Goal: Task Accomplishment & Management: Manage account settings

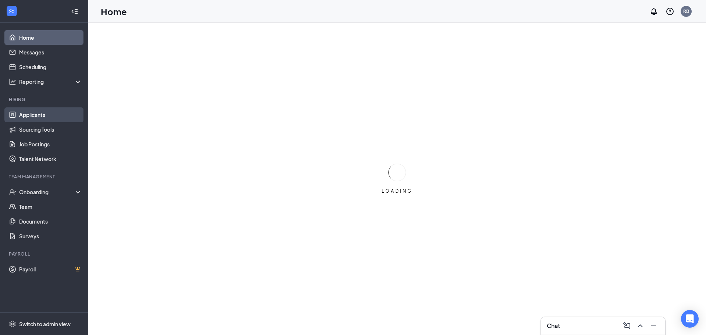
click at [32, 115] on link "Applicants" at bounding box center [50, 114] width 63 height 15
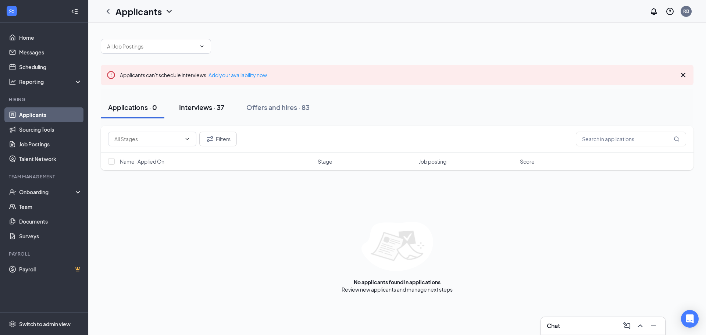
click at [200, 112] on button "Interviews · 37" at bounding box center [202, 107] width 60 height 22
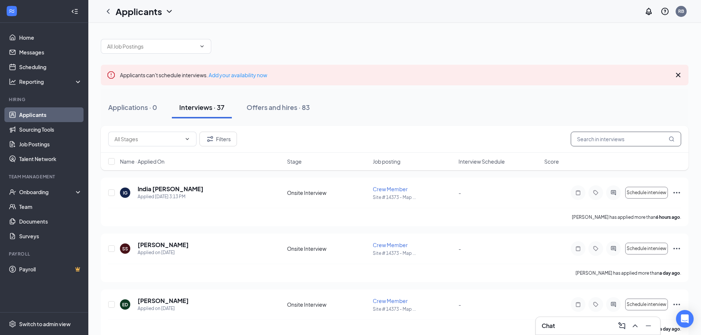
click at [621, 141] on input "text" at bounding box center [626, 139] width 110 height 15
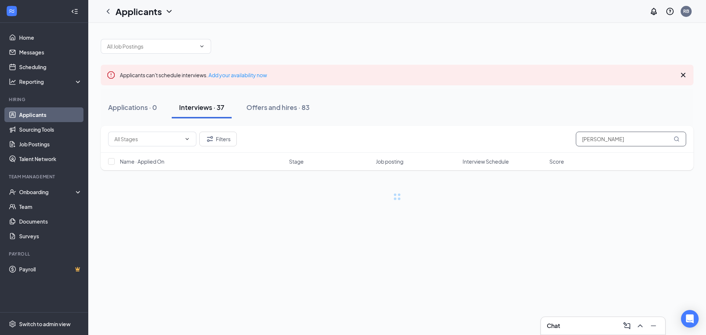
drag, startPoint x: 631, startPoint y: 141, endPoint x: 334, endPoint y: 141, distance: 296.9
click at [334, 141] on div "Filters RICHARD" at bounding box center [397, 139] width 578 height 15
click at [676, 141] on icon "MagnifyingGlass" at bounding box center [677, 139] width 6 height 6
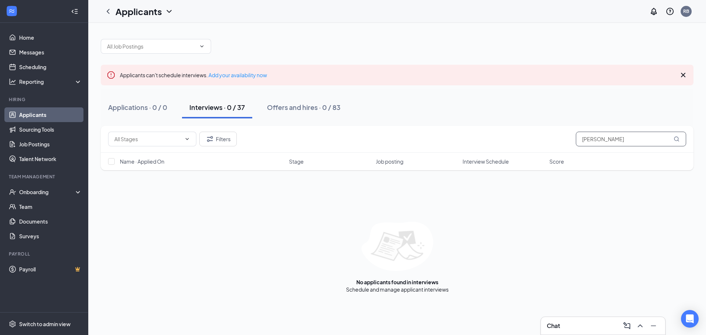
click at [615, 136] on input "richard" at bounding box center [631, 139] width 110 height 15
click at [223, 115] on button "Interviews · 0 / 37" at bounding box center [217, 107] width 70 height 22
drag, startPoint x: 617, startPoint y: 140, endPoint x: 501, endPoint y: 144, distance: 115.6
click at [502, 145] on div "Filters richard" at bounding box center [397, 139] width 578 height 15
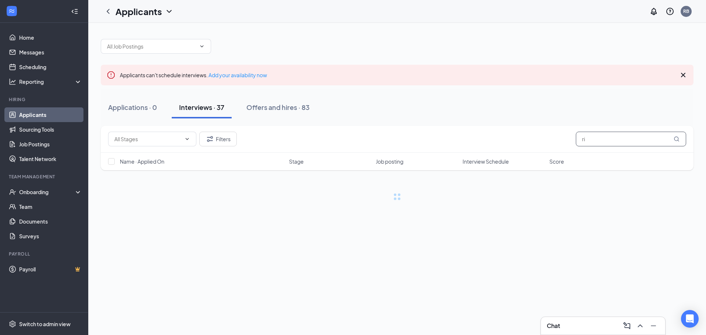
type input "r"
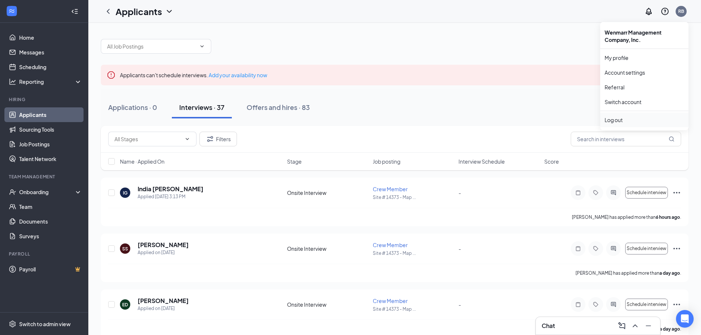
click at [618, 119] on div "Log out" at bounding box center [643, 119] width 79 height 7
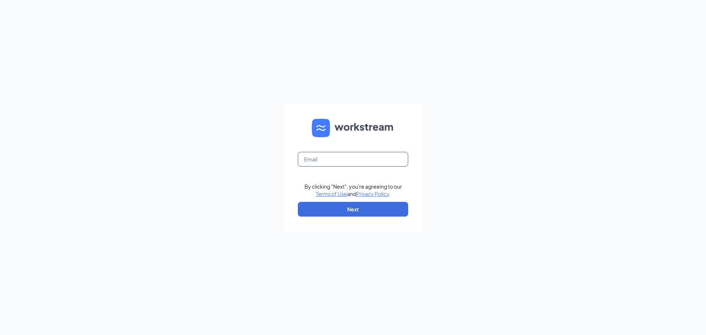
click at [353, 162] on input "text" at bounding box center [353, 159] width 110 height 15
type input "koreena@wenmarr.com"
click at [333, 212] on button "Next" at bounding box center [353, 209] width 110 height 15
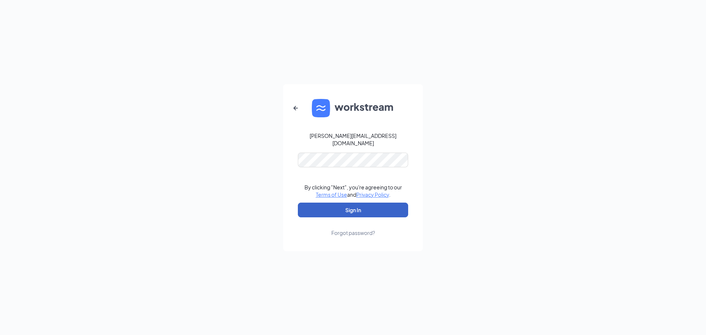
click at [363, 208] on button "Sign In" at bounding box center [353, 210] width 110 height 15
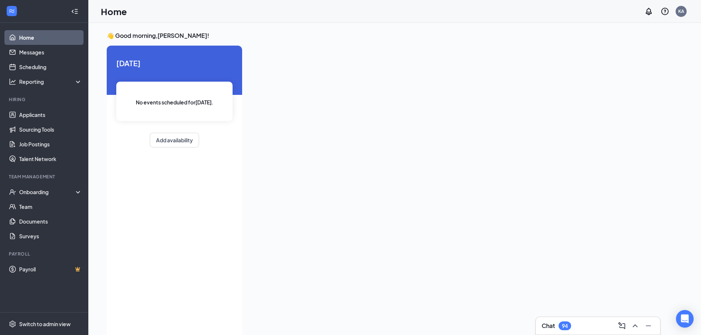
click at [583, 331] on div "Chat 94" at bounding box center [597, 326] width 113 height 12
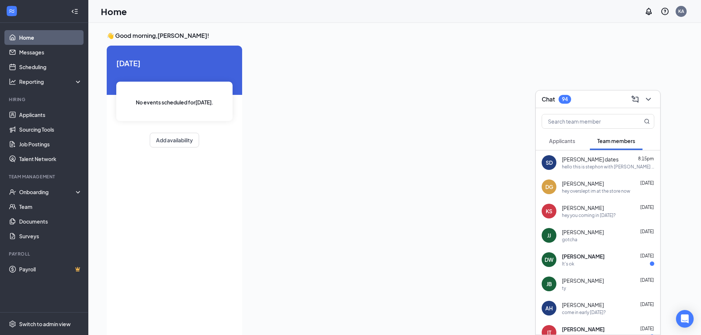
click at [589, 101] on div "Chat 94" at bounding box center [597, 98] width 113 height 11
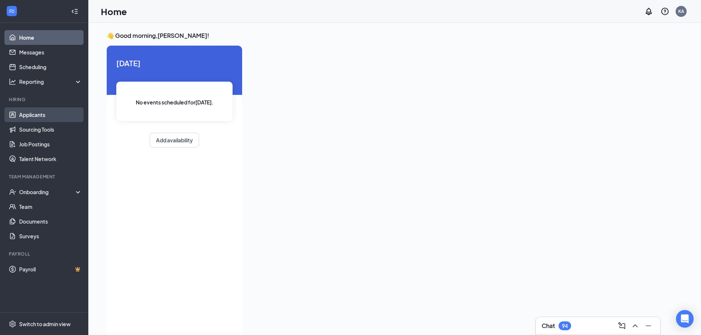
click at [30, 122] on link "Applicants" at bounding box center [50, 114] width 63 height 15
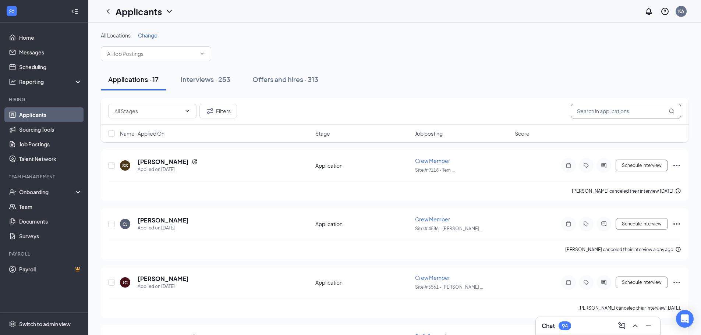
click at [618, 109] on input "text" at bounding box center [626, 111] width 110 height 15
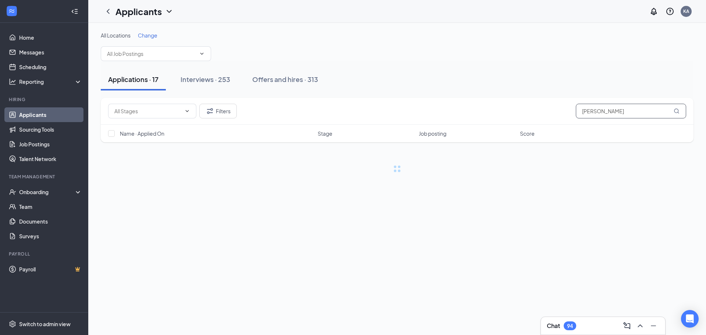
type input "richard"
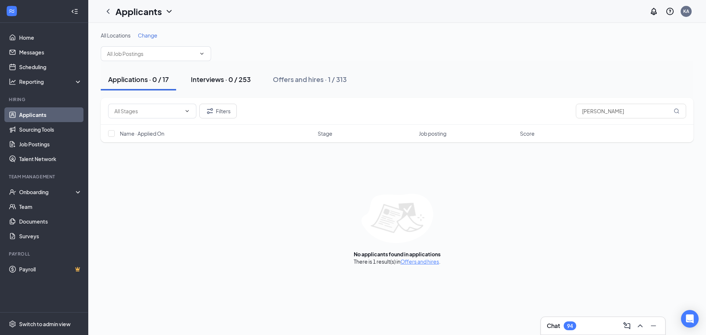
click at [231, 75] on div "Interviews · 0 / 253" at bounding box center [221, 79] width 60 height 9
click at [121, 84] on div "Applications · 0 / 17" at bounding box center [138, 79] width 61 height 9
drag, startPoint x: 629, startPoint y: 112, endPoint x: 321, endPoint y: 111, distance: 307.5
click at [321, 111] on div "Filters richard" at bounding box center [397, 111] width 578 height 15
type input "richard"
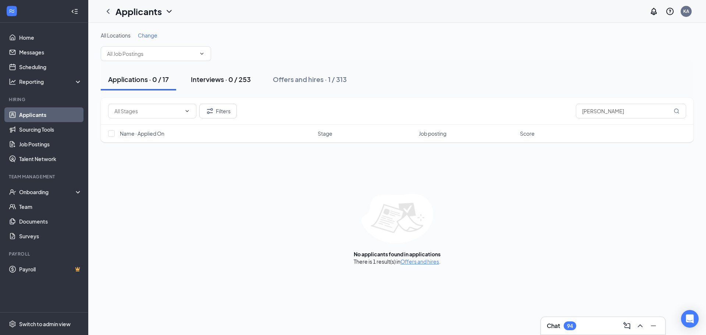
click at [216, 84] on div "Interviews · 0 / 253" at bounding box center [221, 79] width 60 height 9
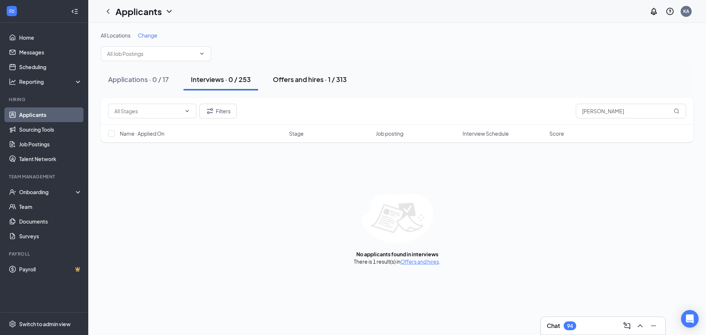
click at [283, 76] on div "Offers and hires · 1 / 313" at bounding box center [310, 79] width 74 height 9
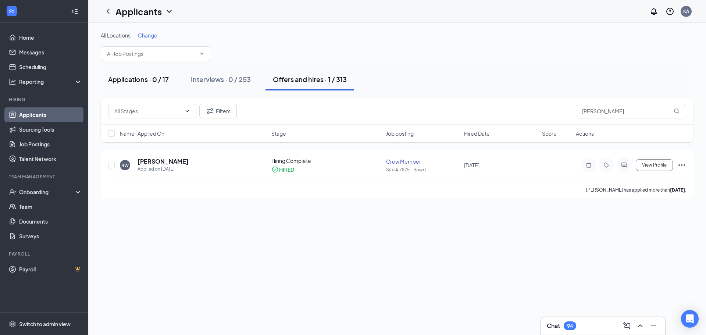
click at [145, 78] on div "Applications · 0 / 17" at bounding box center [138, 79] width 61 height 9
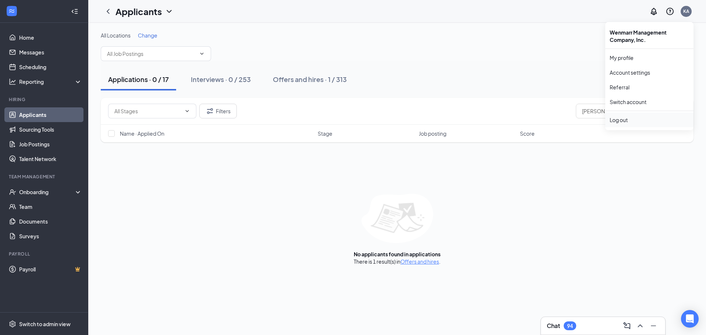
click at [637, 122] on div "Log out" at bounding box center [649, 119] width 79 height 7
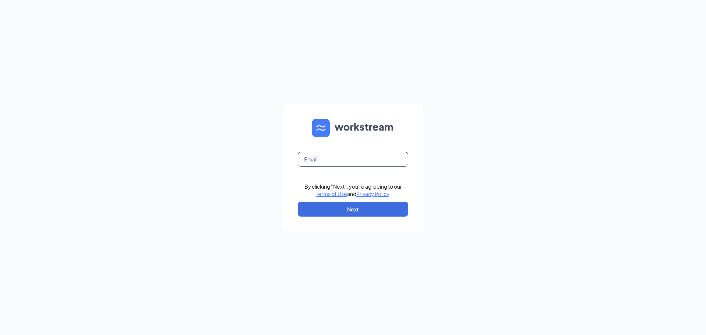
click at [381, 165] on input "text" at bounding box center [353, 159] width 110 height 15
type input "[EMAIL_ADDRESS][DOMAIN_NAME]"
click at [360, 210] on button "Next" at bounding box center [353, 209] width 110 height 15
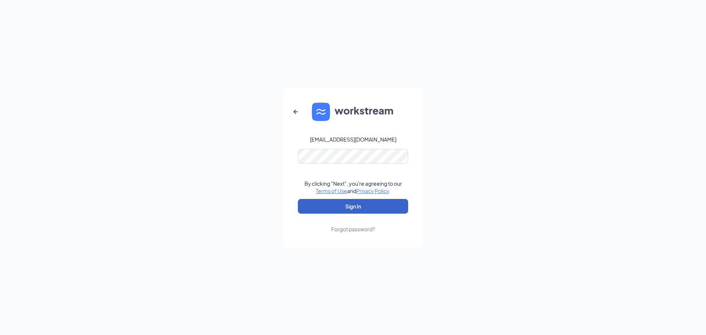
click at [342, 206] on button "Sign In" at bounding box center [353, 206] width 110 height 15
